Goal: Register for event/course

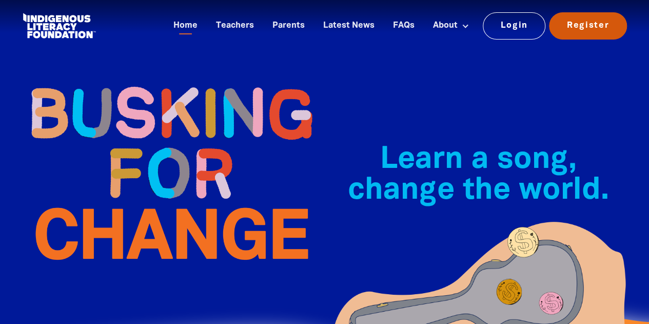
click at [593, 16] on link "Register" at bounding box center [588, 25] width 78 height 27
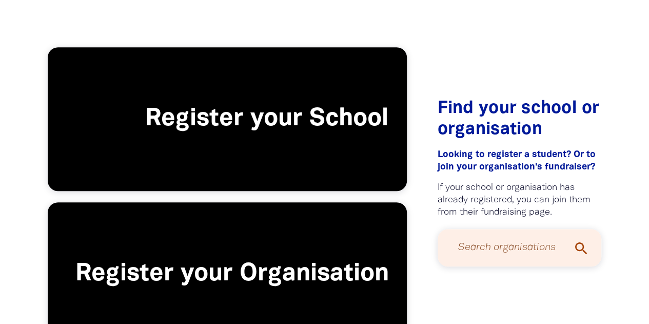
scroll to position [219, 0]
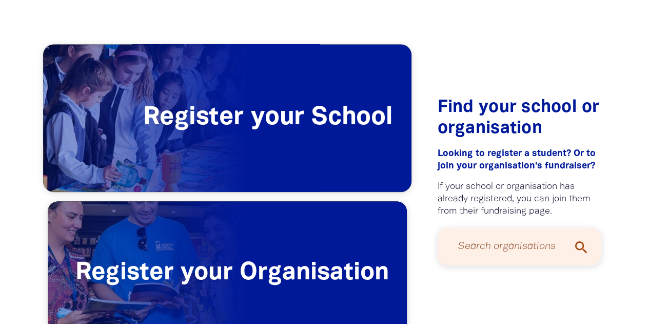
click at [292, 130] on span "Register your School" at bounding box center [227, 118] width 368 height 147
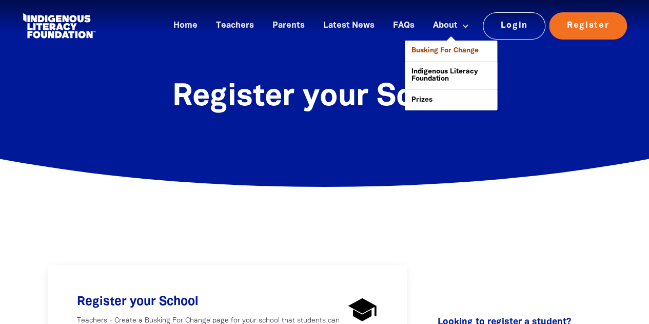
click at [449, 47] on link "Busking For Change" at bounding box center [451, 51] width 92 height 21
